Goal: Check status: Check status

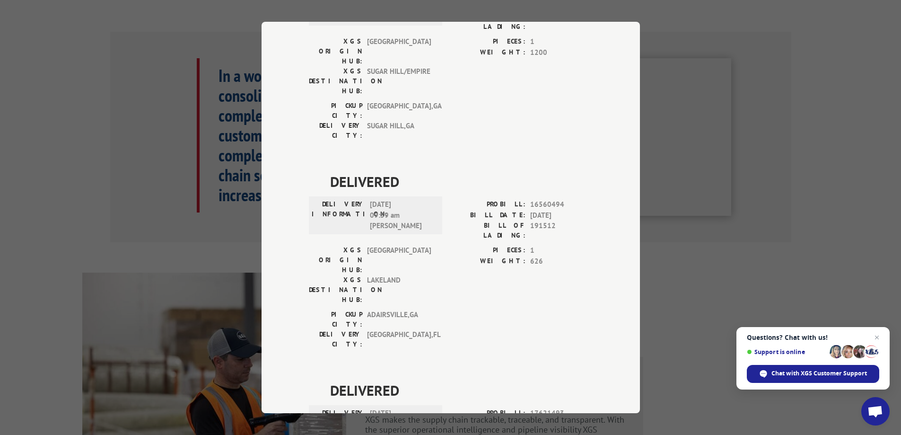
scroll to position [426, 0]
click at [395, 358] on div "DELIVERED DELIVERY INFORMATION: [DATE] 09:25 am [PERSON_NAME] PROBILL: 12238533…" at bounding box center [451, 171] width 284 height 835
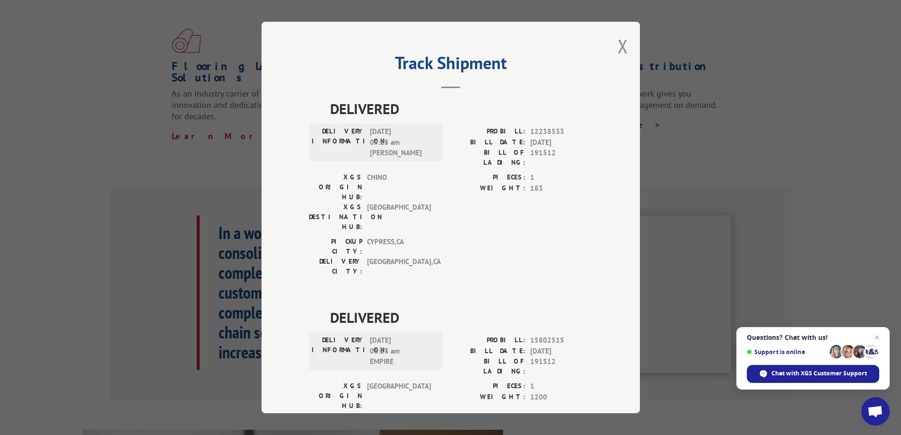
scroll to position [189, 0]
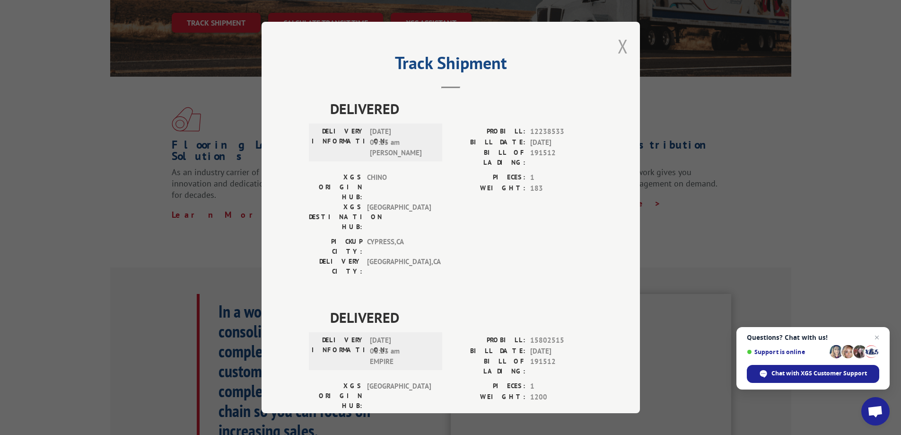
click at [618, 44] on button "Close modal" at bounding box center [623, 46] width 10 height 25
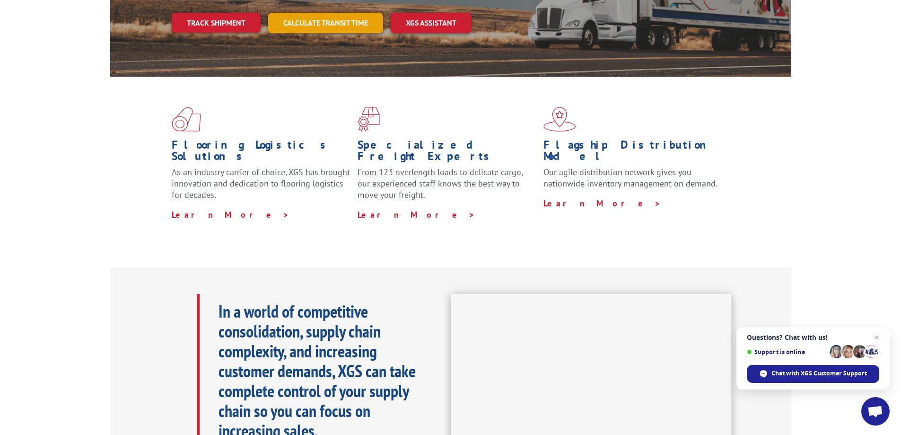
scroll to position [0, 0]
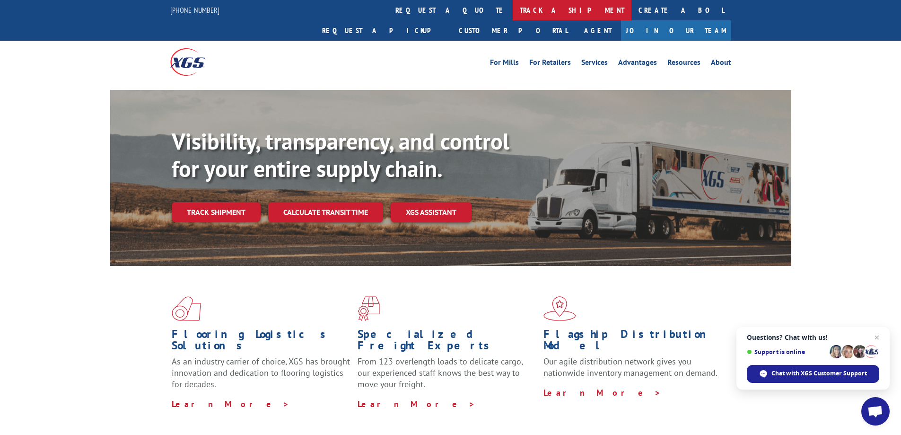
click at [513, 11] on link "track a shipment" at bounding box center [572, 10] width 119 height 20
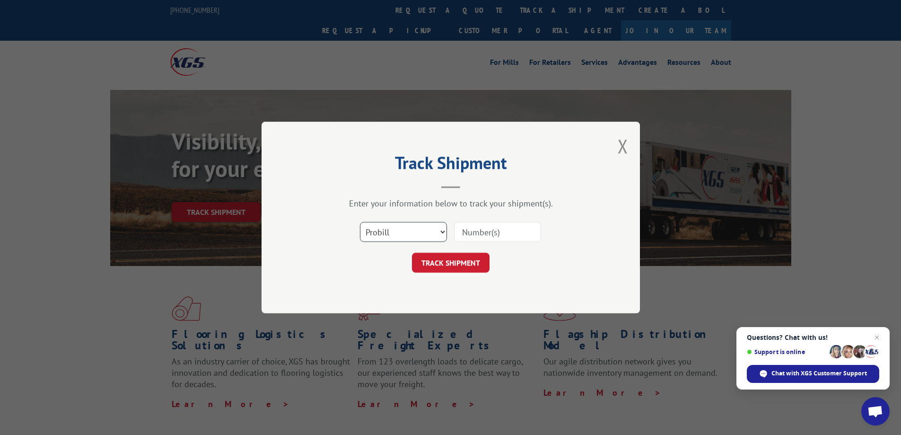
click at [430, 232] on select "Select category... Probill BOL PO" at bounding box center [403, 232] width 87 height 20
click at [399, 236] on select "Select category... Probill BOL PO" at bounding box center [403, 232] width 87 height 20
click at [493, 233] on input at bounding box center [497, 232] width 87 height 20
type input "17664835"
click at [465, 255] on button "TRACK SHIPMENT" at bounding box center [451, 263] width 78 height 20
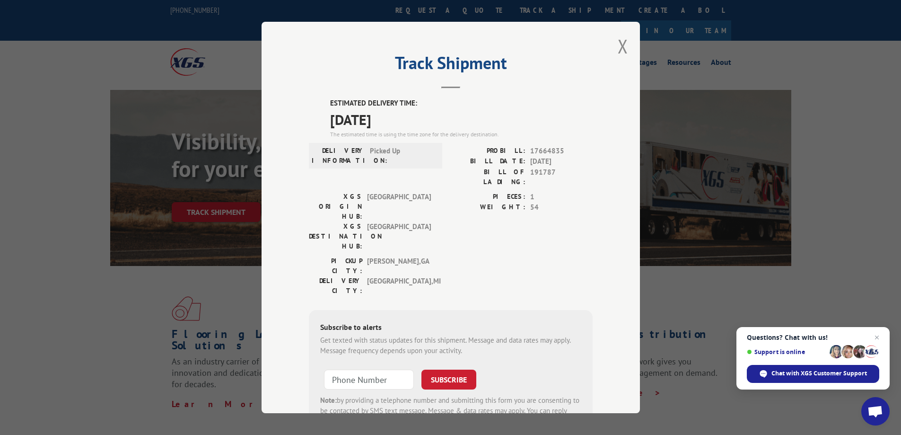
click at [625, 42] on div "Track Shipment ESTIMATED DELIVERY TIME: [DATE] The estimated time is using the …" at bounding box center [451, 217] width 378 height 391
click at [624, 50] on button "Close modal" at bounding box center [623, 46] width 10 height 25
